Goal: Task Accomplishment & Management: Complete application form

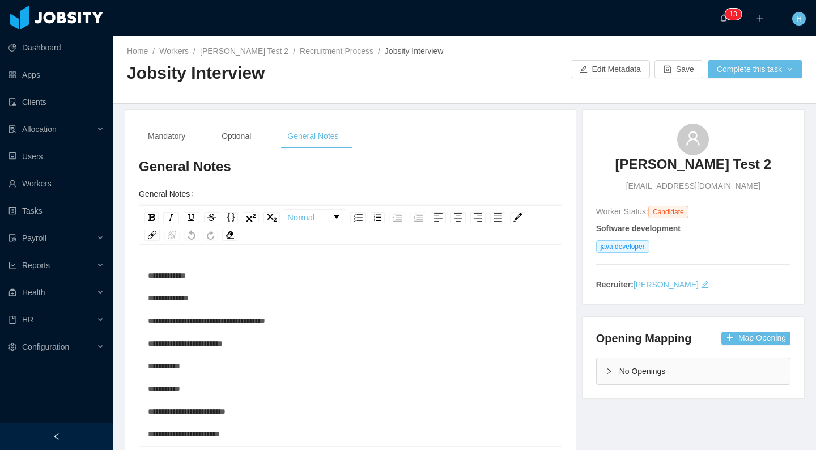
scroll to position [3, 0]
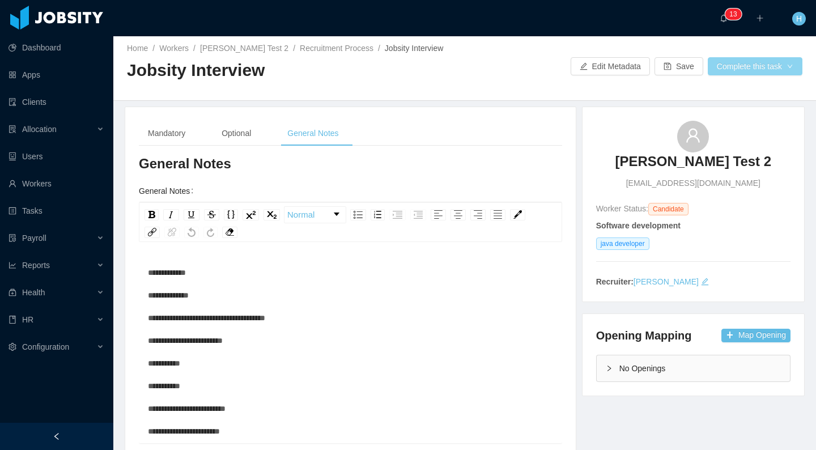
click at [774, 71] on button "Complete this task" at bounding box center [754, 66] width 95 height 18
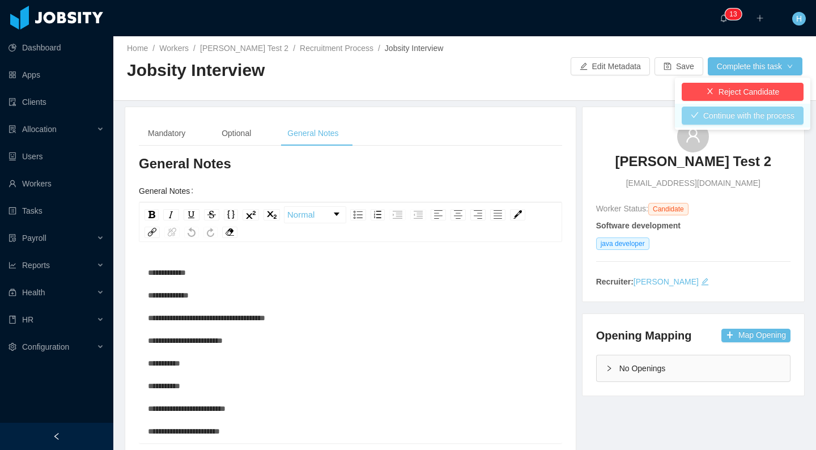
click at [723, 117] on button "Continue with the process" at bounding box center [742, 115] width 122 height 18
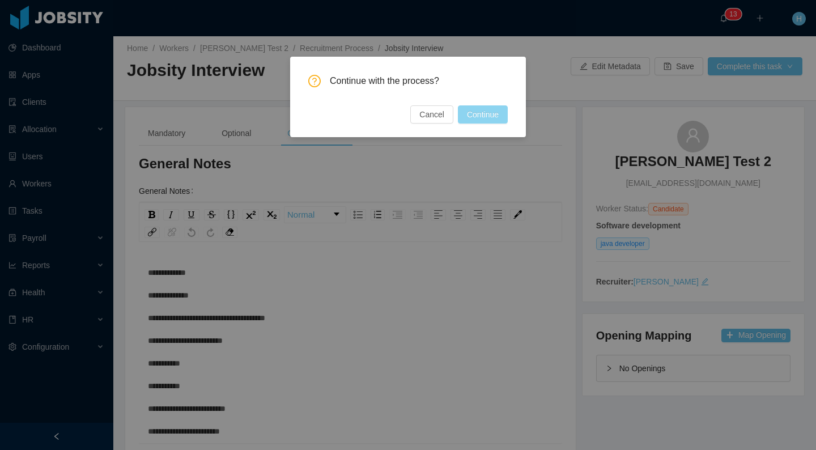
click at [483, 117] on button "Continue" at bounding box center [483, 114] width 50 height 18
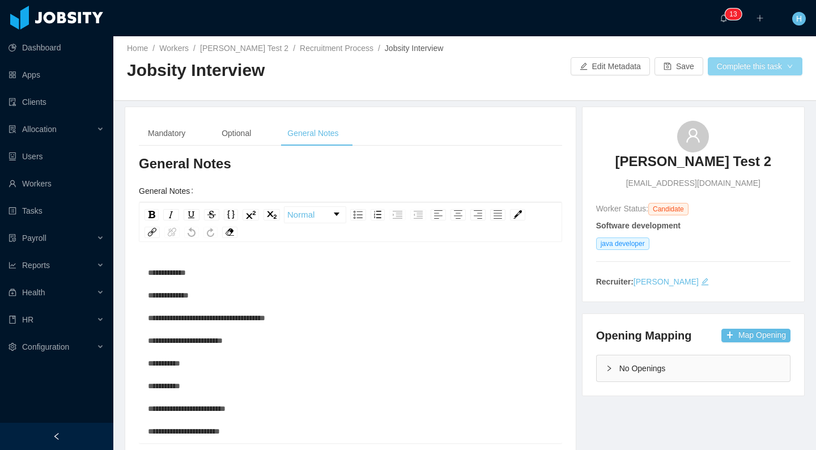
click at [740, 69] on button "Complete this task" at bounding box center [754, 66] width 95 height 18
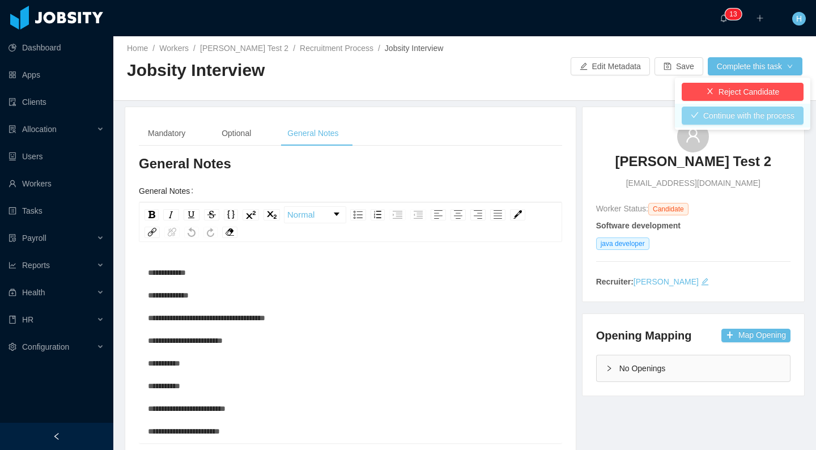
click at [752, 116] on button "Continue with the process" at bounding box center [742, 115] width 122 height 18
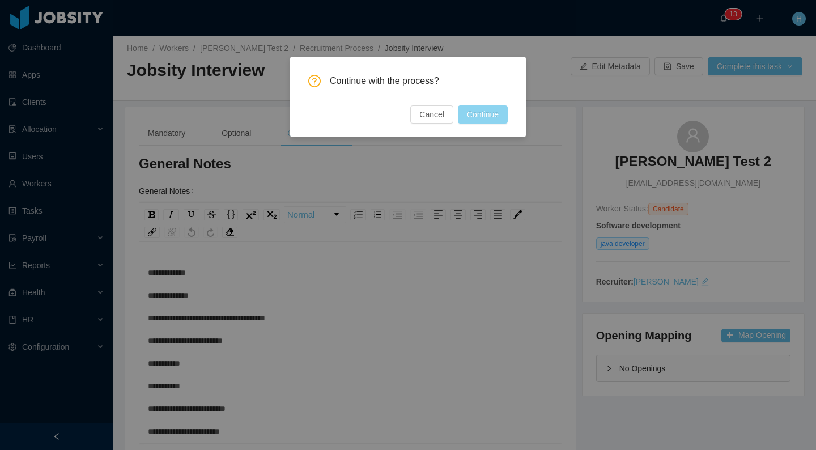
click at [497, 119] on button "Continue" at bounding box center [483, 114] width 50 height 18
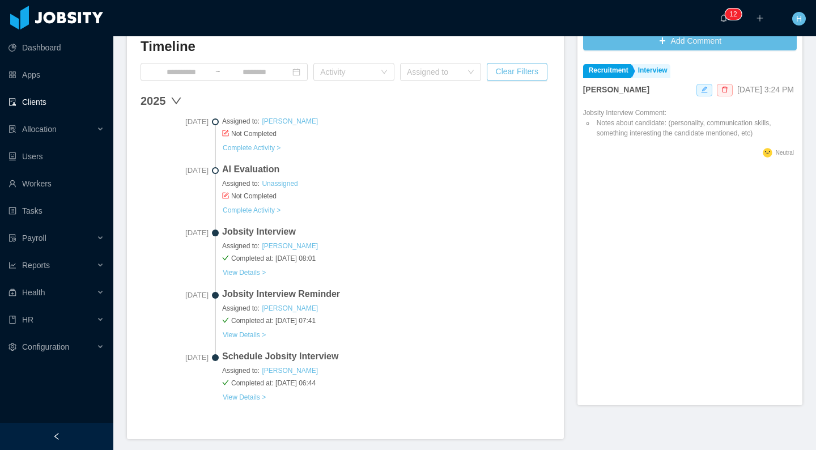
scroll to position [277, 0]
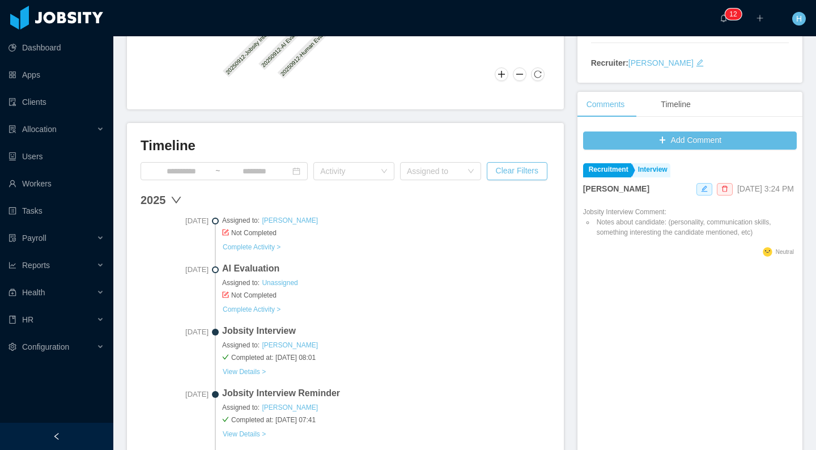
scroll to position [229, 0]
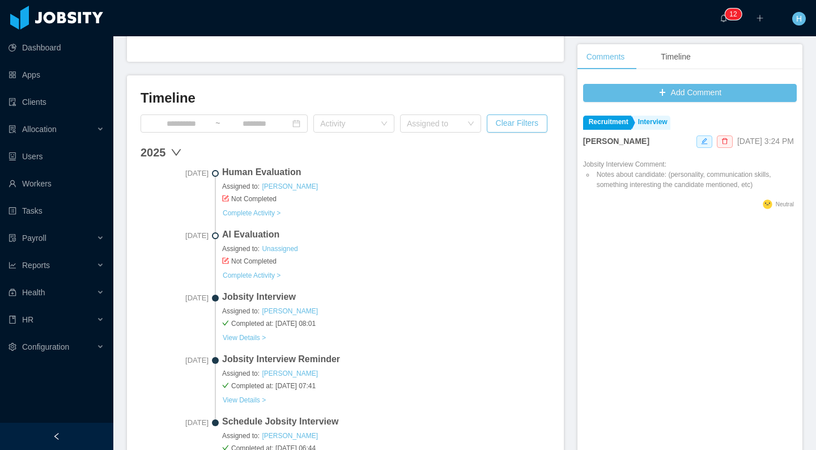
scroll to position [284, 0]
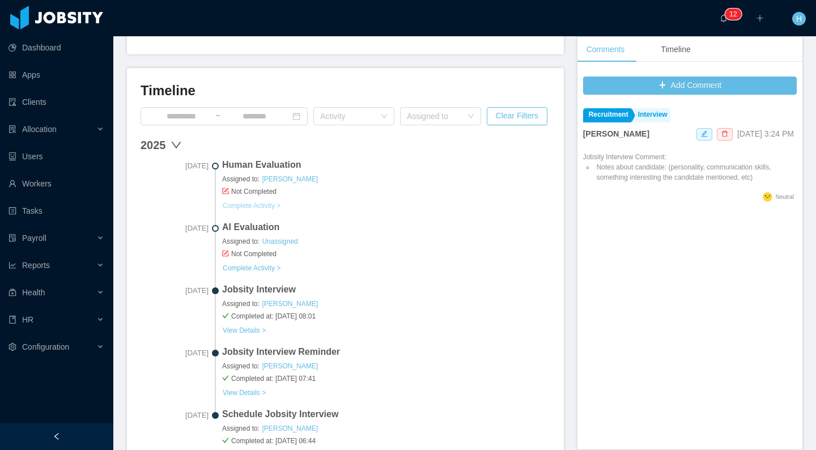
click at [278, 207] on link "Complete Activity >" at bounding box center [251, 205] width 59 height 9
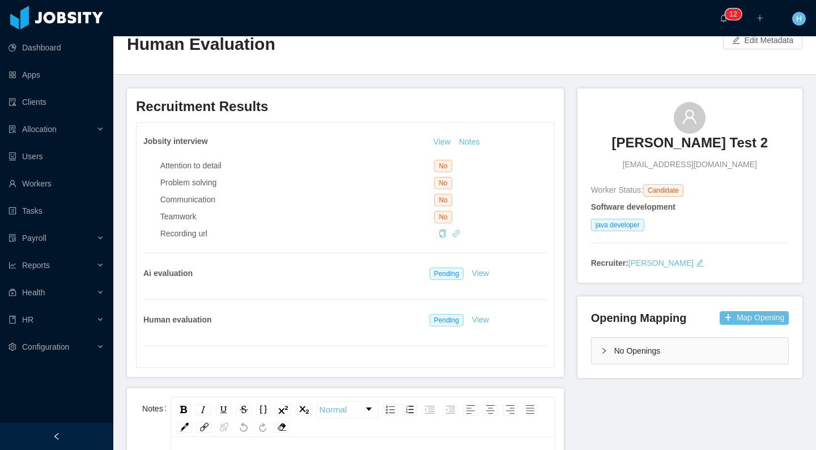
scroll to position [48, 0]
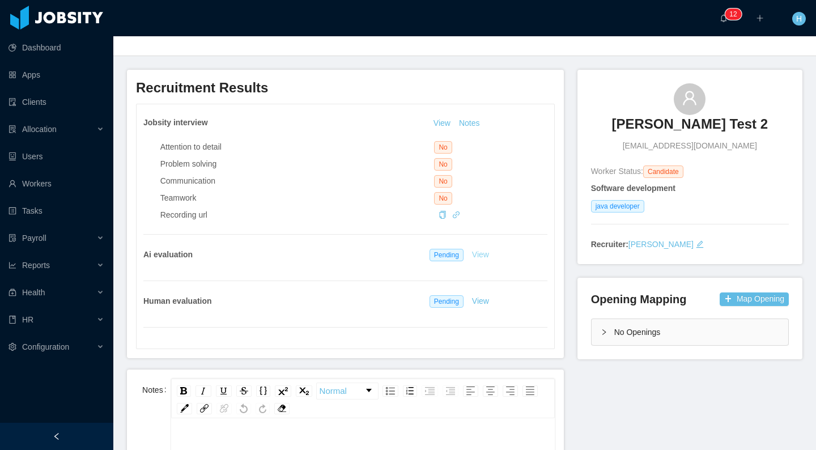
click at [476, 259] on link "View" at bounding box center [480, 254] width 25 height 9
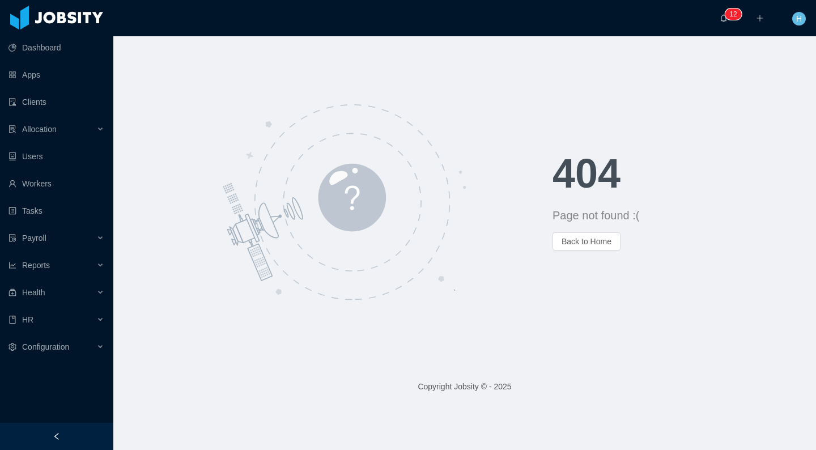
click at [254, 75] on div "404 Page not found :( Back to Home" at bounding box center [464, 201] width 702 height 331
